Goal: Task Accomplishment & Management: Manage account settings

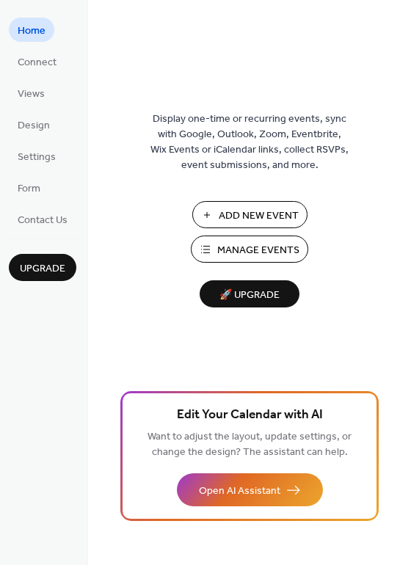
click at [269, 246] on span "Manage Events" at bounding box center [258, 250] width 82 height 15
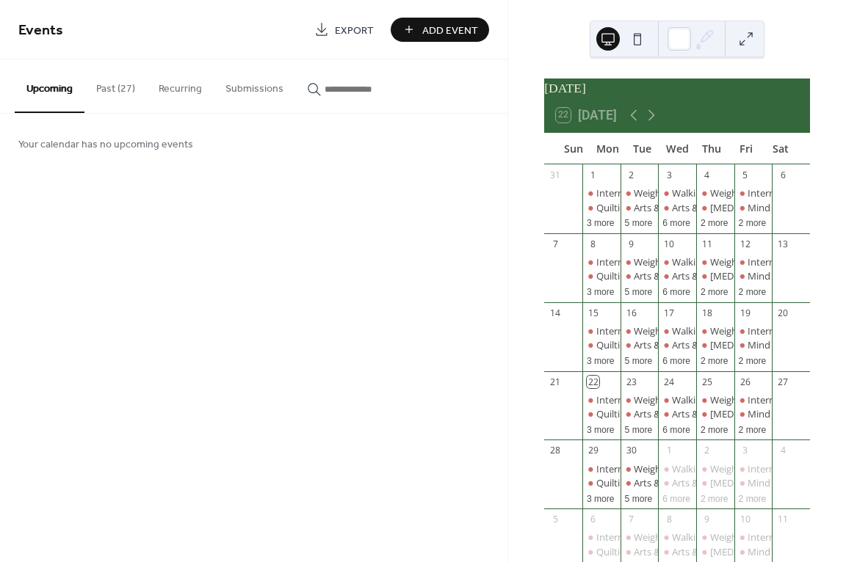
click at [658, 314] on div "17" at bounding box center [677, 314] width 38 height 22
click at [467, 234] on div "Events Export Add Event Upcoming Past (27) Recurring Submissions Your calendar …" at bounding box center [253, 281] width 507 height 562
click at [186, 137] on span "Your calendar has no upcoming events" at bounding box center [105, 144] width 175 height 15
